Goal: Task Accomplishment & Management: Use online tool/utility

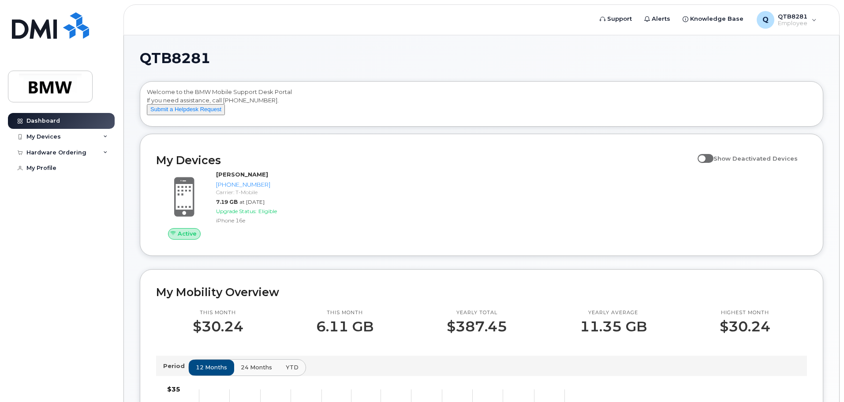
click at [707, 163] on span at bounding box center [706, 158] width 16 height 9
click at [705, 157] on input "Show Deactivated Devices" at bounding box center [701, 153] width 7 height 7
checkbox input "true"
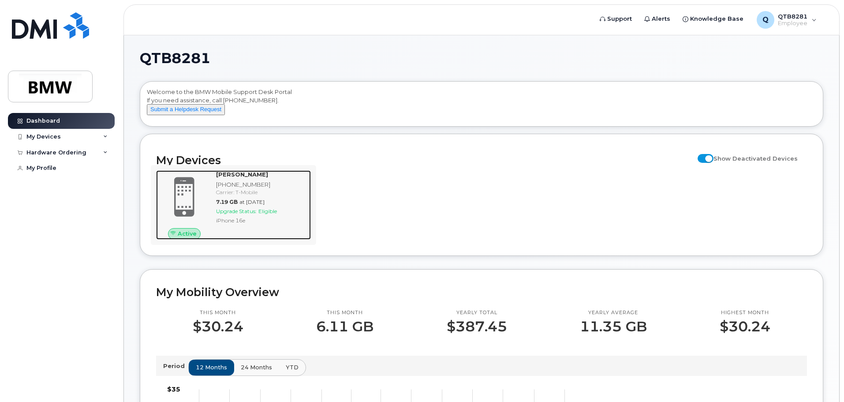
click at [236, 178] on strong "[PERSON_NAME]" at bounding box center [242, 174] width 52 height 7
click at [188, 195] on span at bounding box center [184, 197] width 42 height 45
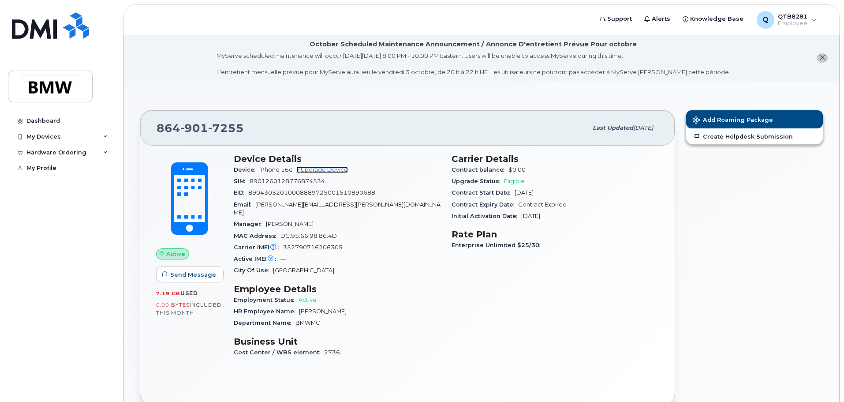
click at [330, 168] on link "+ Upgrade Device" at bounding box center [322, 169] width 52 height 7
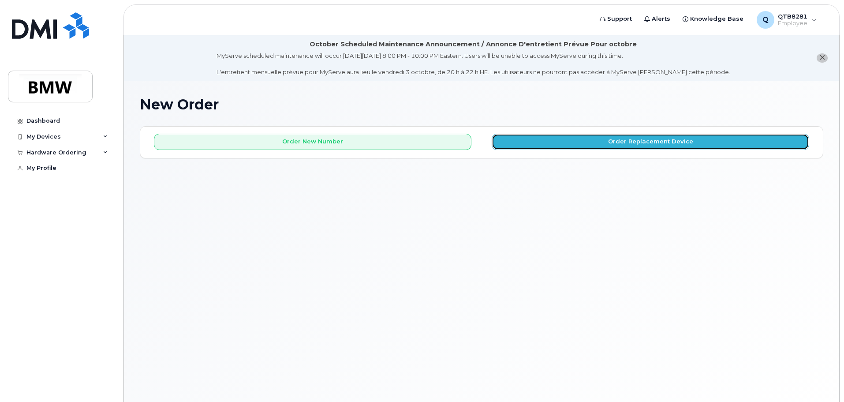
click at [569, 145] on button "Order Replacement Device" at bounding box center [651, 142] width 318 height 16
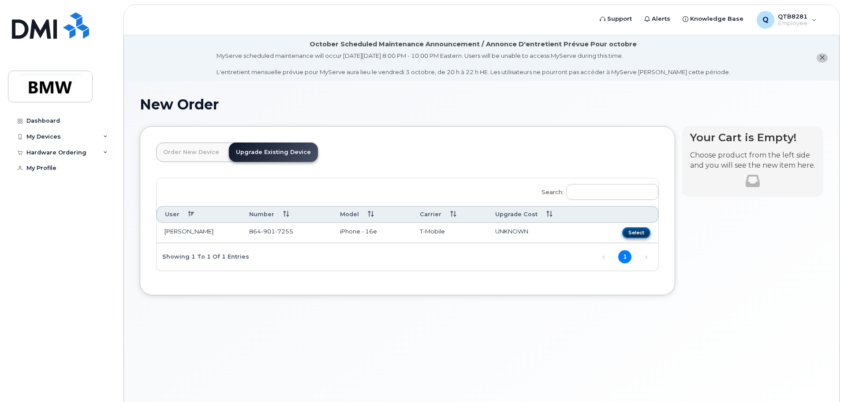
click at [636, 232] on button "Select" at bounding box center [636, 232] width 28 height 11
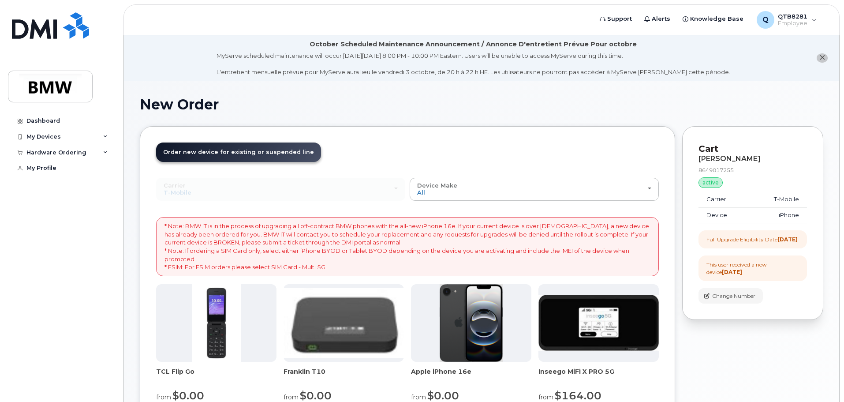
click at [824, 55] on icon "close notification" at bounding box center [823, 58] width 6 height 6
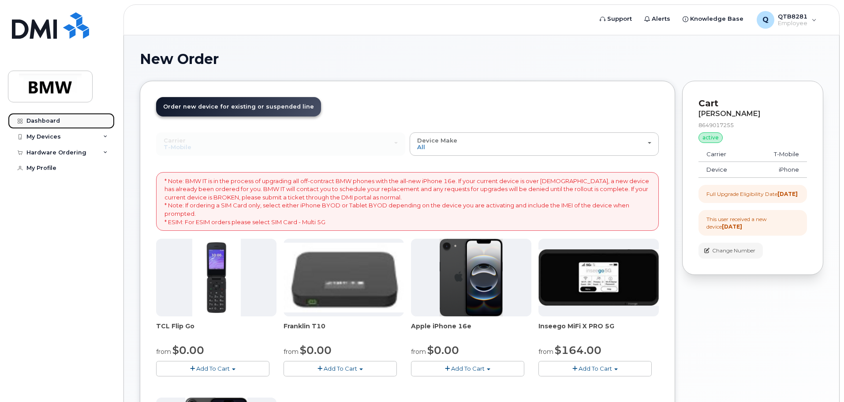
click at [51, 122] on div "Dashboard" at bounding box center [43, 120] width 34 height 7
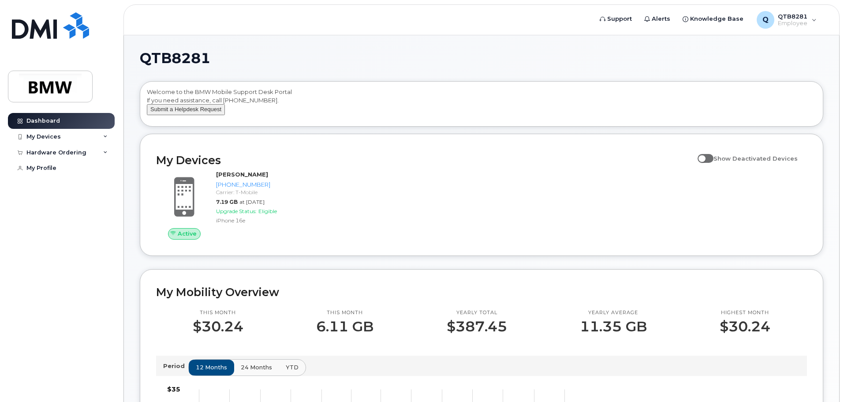
click at [171, 115] on button "Submit a Helpdesk Request" at bounding box center [186, 109] width 78 height 11
click at [52, 166] on div "My Profile" at bounding box center [41, 168] width 30 height 7
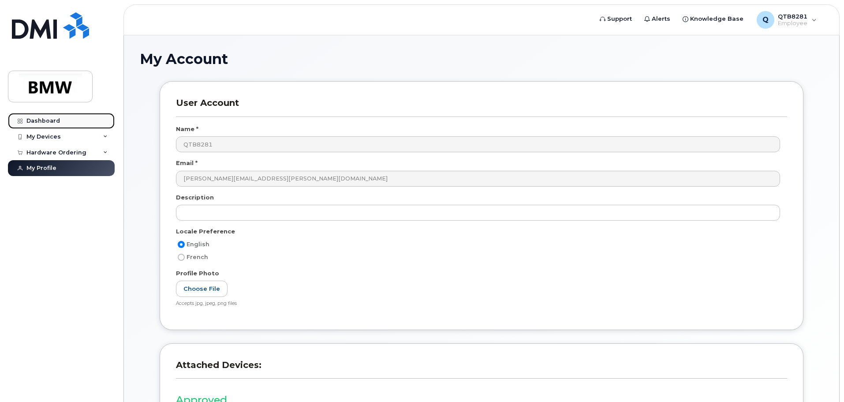
click at [42, 117] on link "Dashboard" at bounding box center [61, 121] width 107 height 16
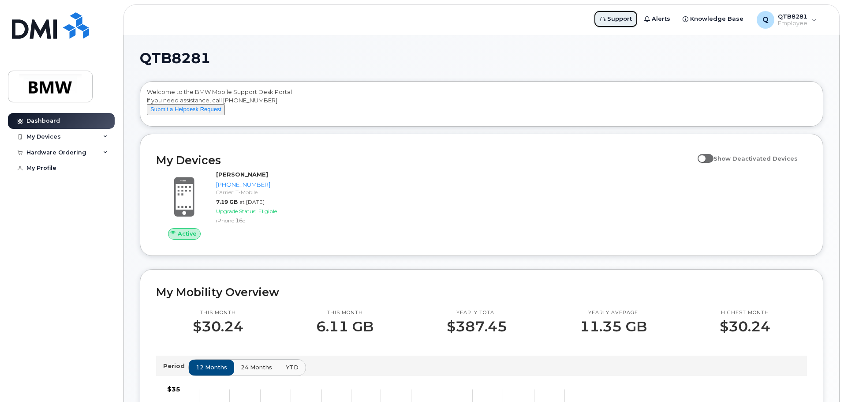
click at [629, 15] on span "Support" at bounding box center [619, 19] width 25 height 9
